Goal: Task Accomplishment & Management: Manage account settings

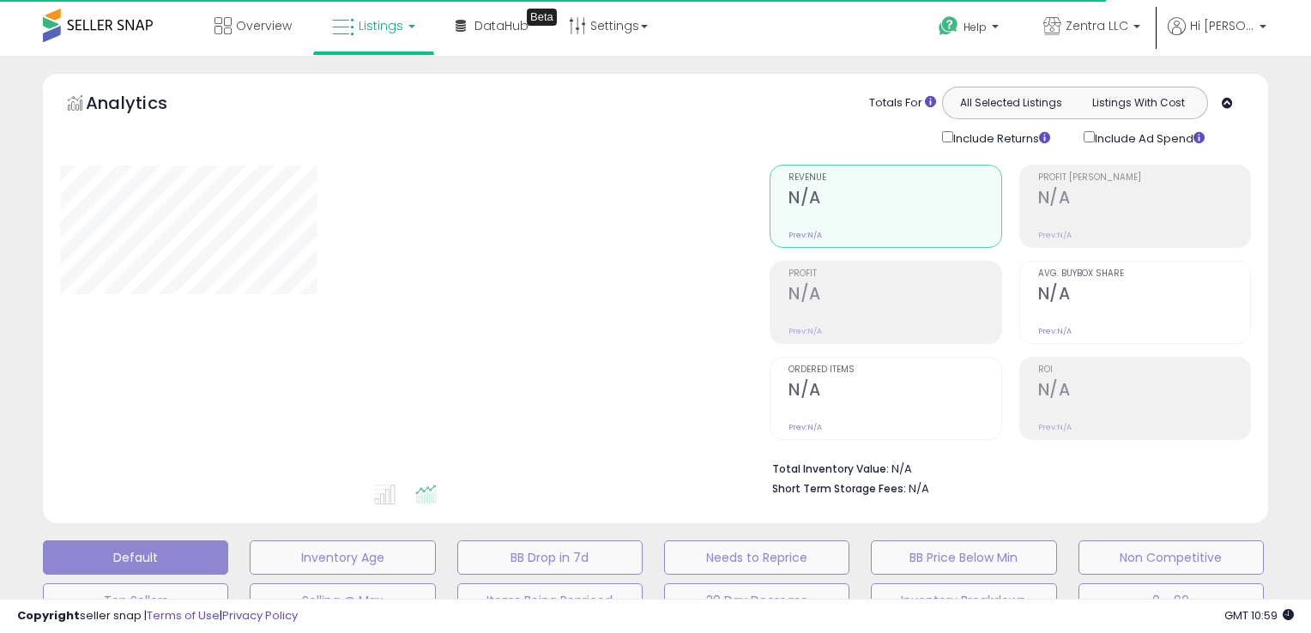
click at [389, 29] on span "Listings" at bounding box center [381, 25] width 45 height 17
click at [388, 76] on icon at bounding box center [386, 85] width 75 height 22
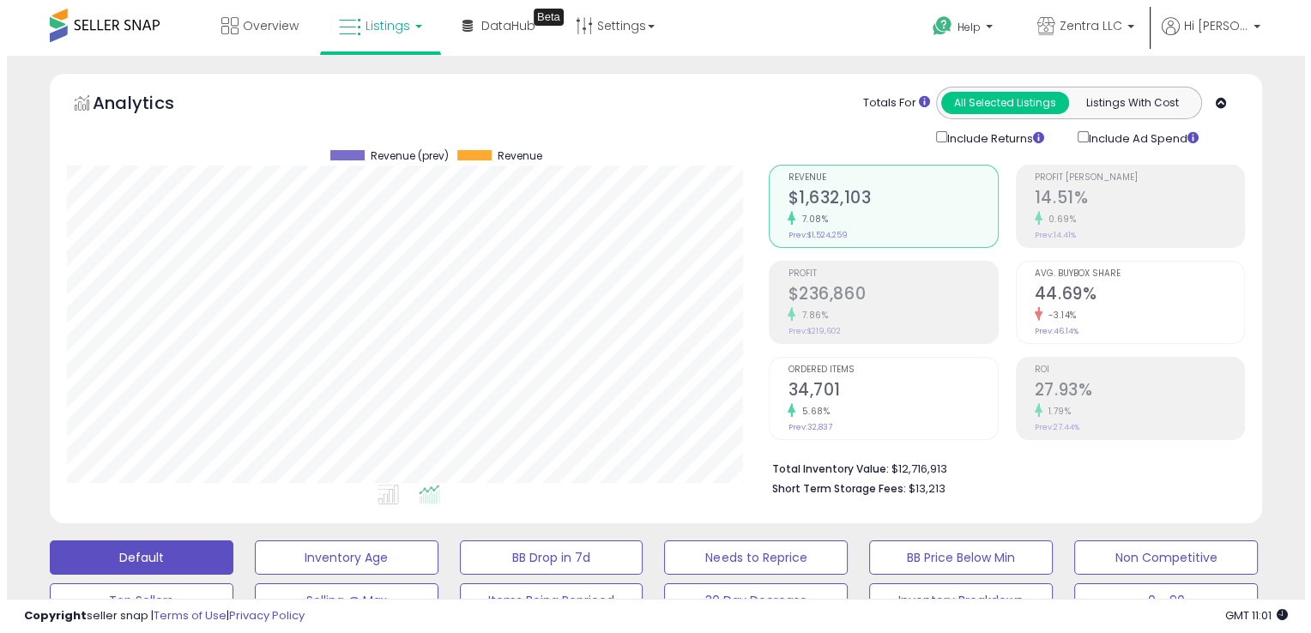
scroll to position [351, 702]
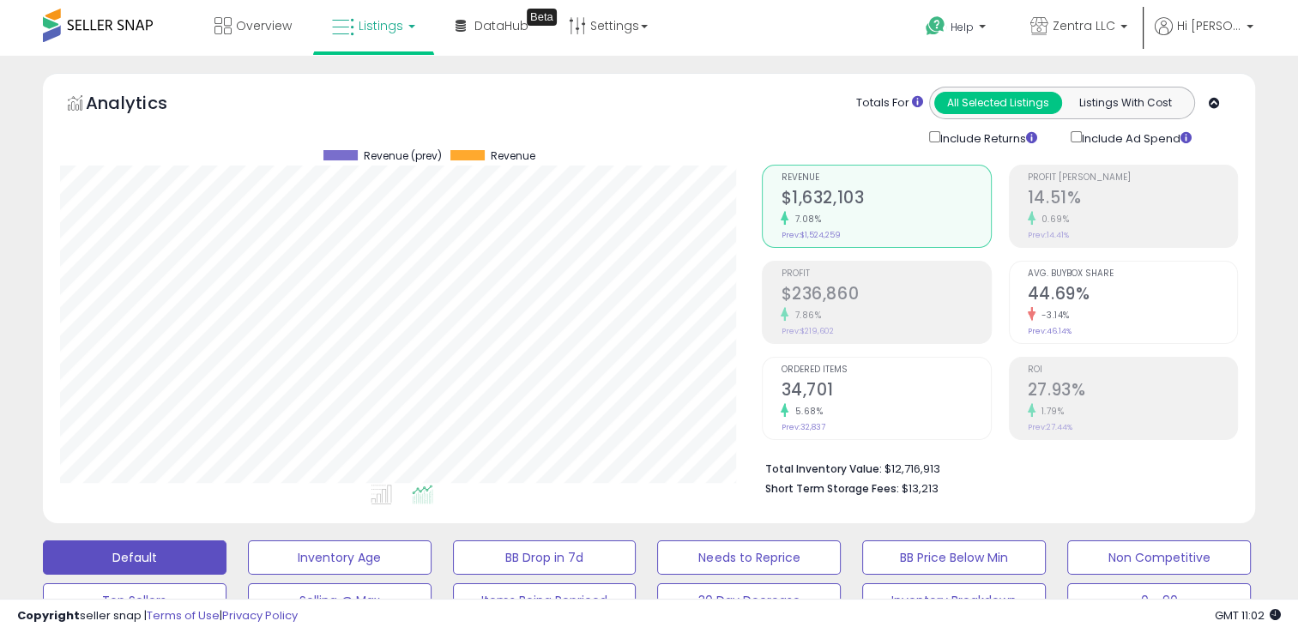
click at [1089, 212] on div "0.69%" at bounding box center [1132, 219] width 209 height 16
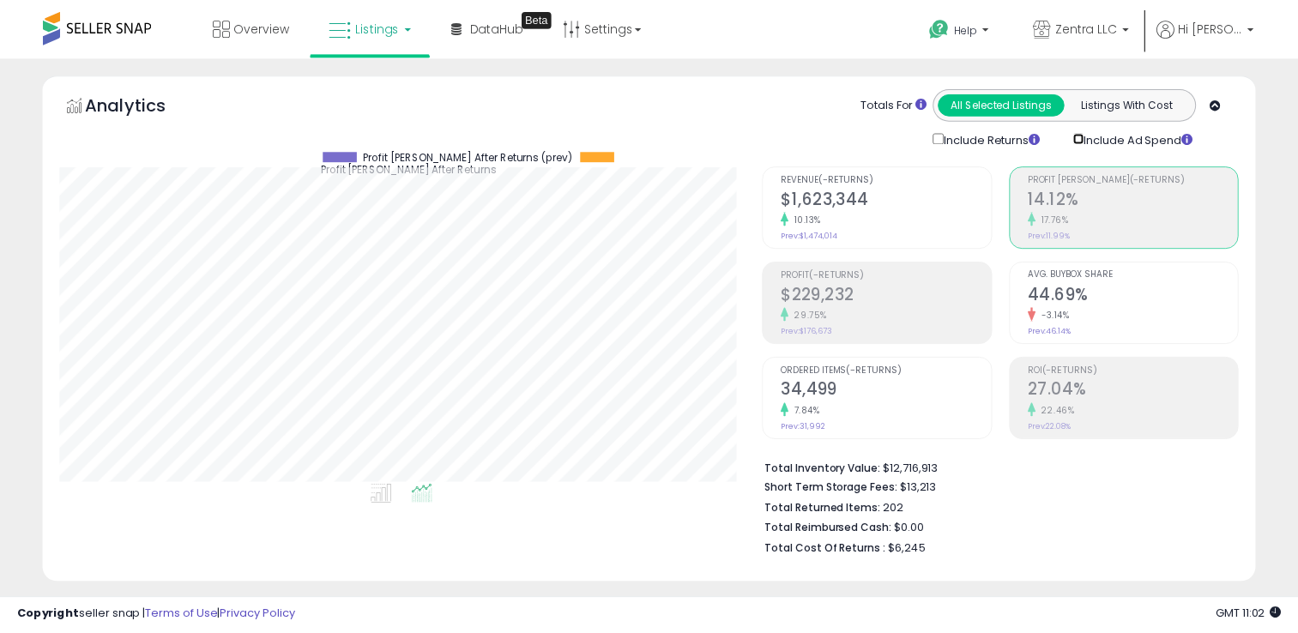
scroll to position [857843, 857493]
